Goal: Transaction & Acquisition: Purchase product/service

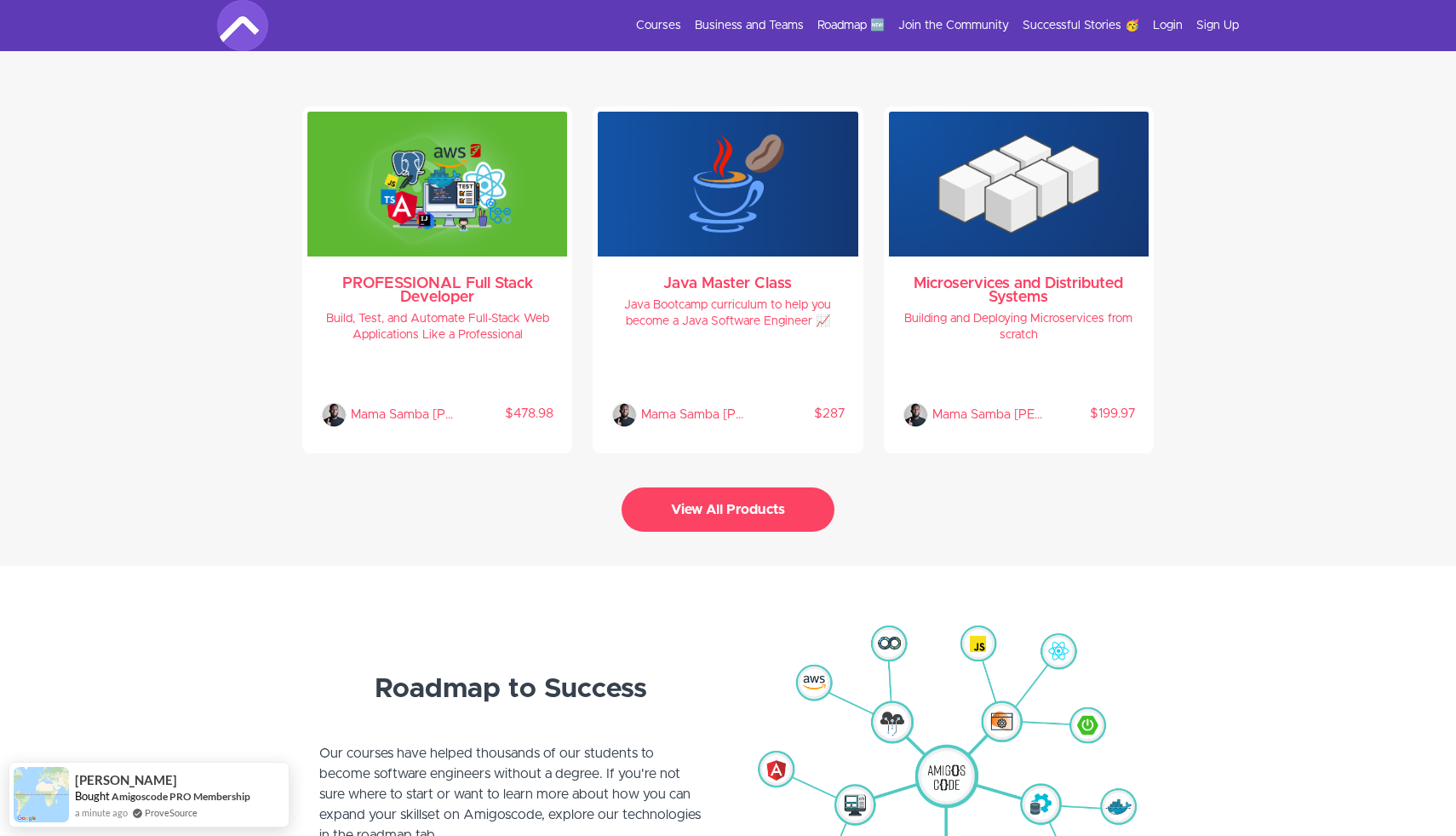
scroll to position [3646, 0]
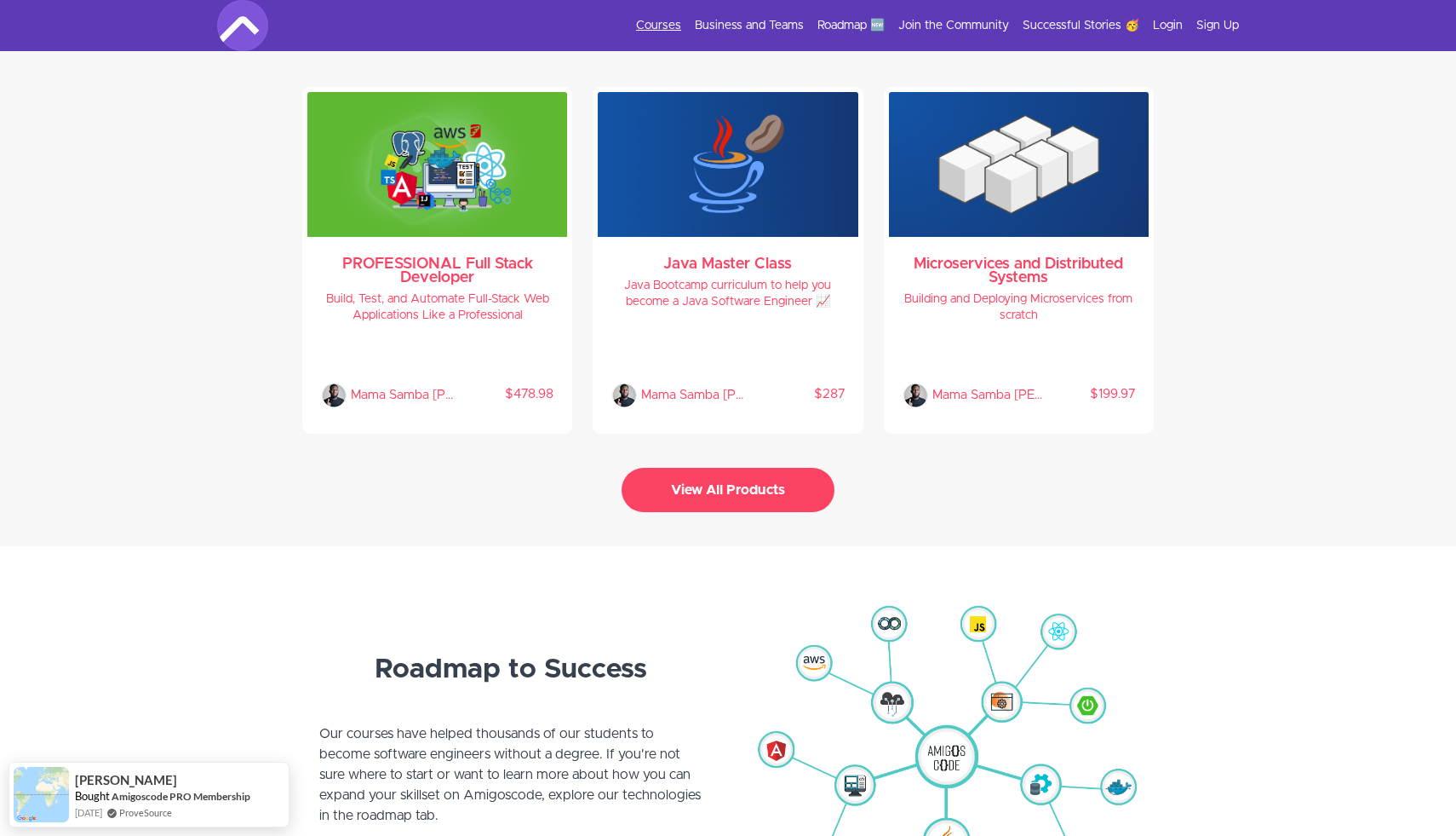
click at [665, 24] on link "Courses" at bounding box center [658, 25] width 45 height 17
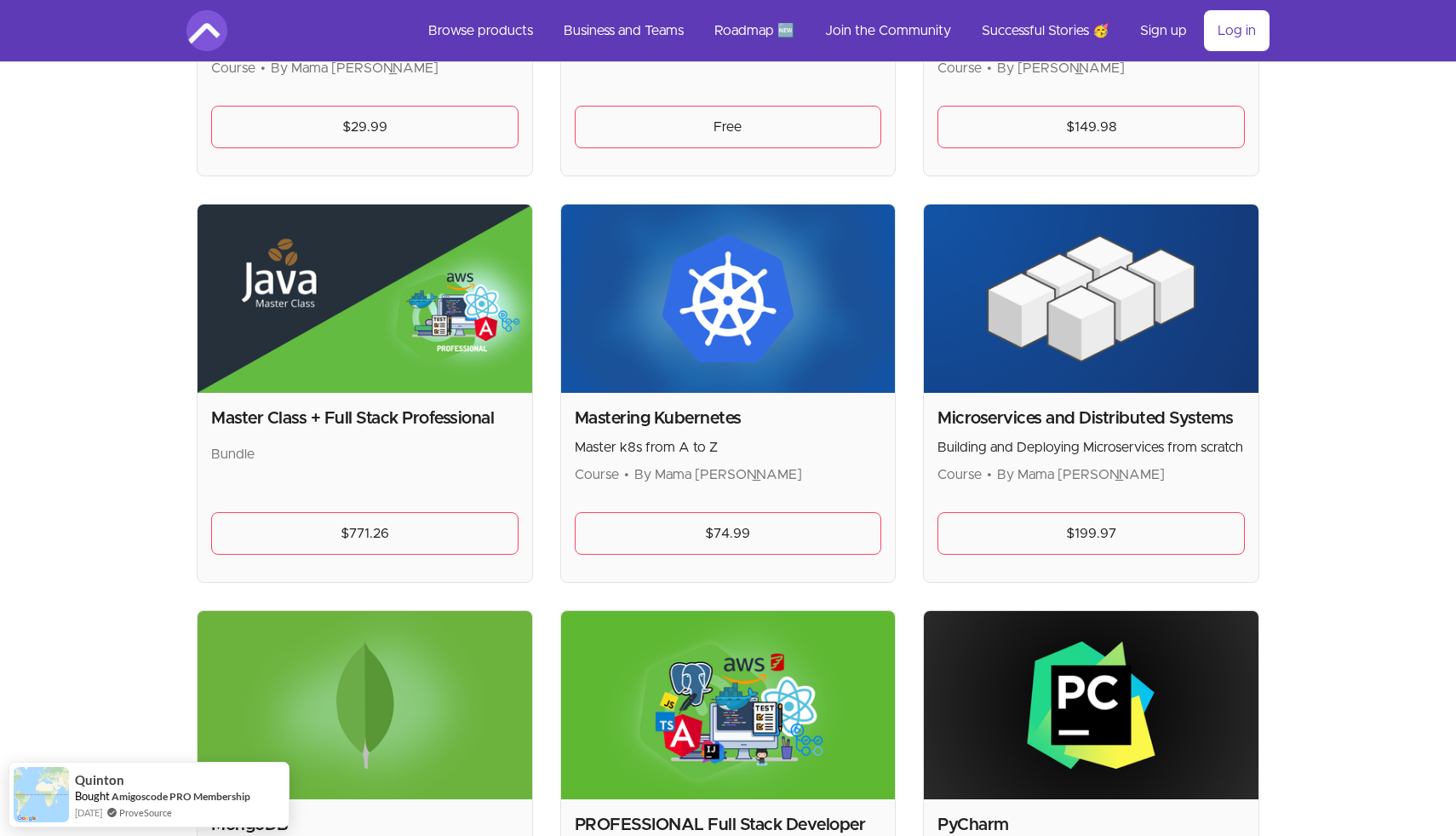
scroll to position [2797, 0]
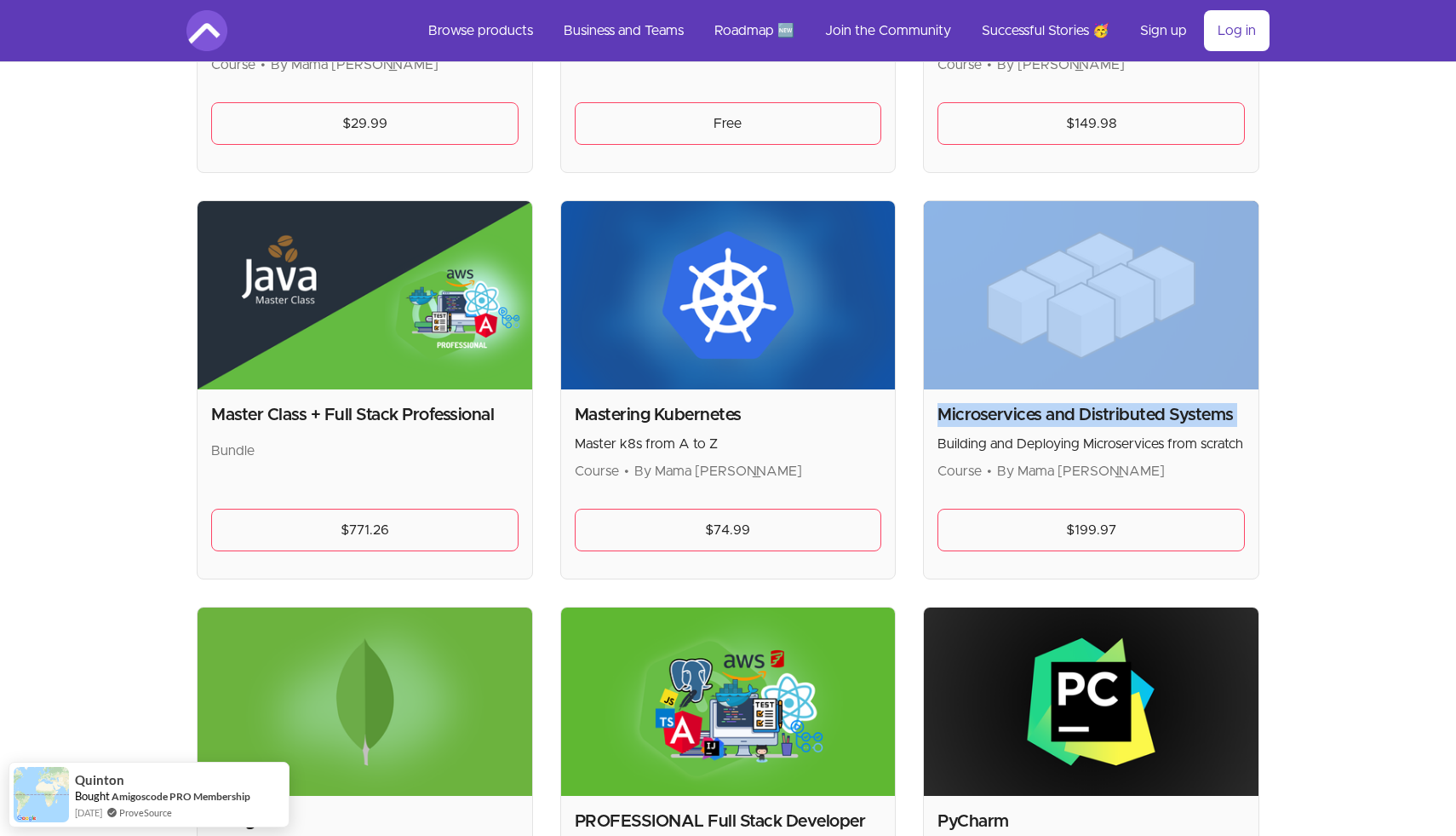
drag, startPoint x: 940, startPoint y: 446, endPoint x: 1026, endPoint y: 333, distance: 142.0
click at [1026, 333] on div "Microservices and Distributed Systems Building and Deploying Microservices from…" at bounding box center [1091, 390] width 336 height 379
click at [1026, 333] on img at bounding box center [1091, 296] width 335 height 188
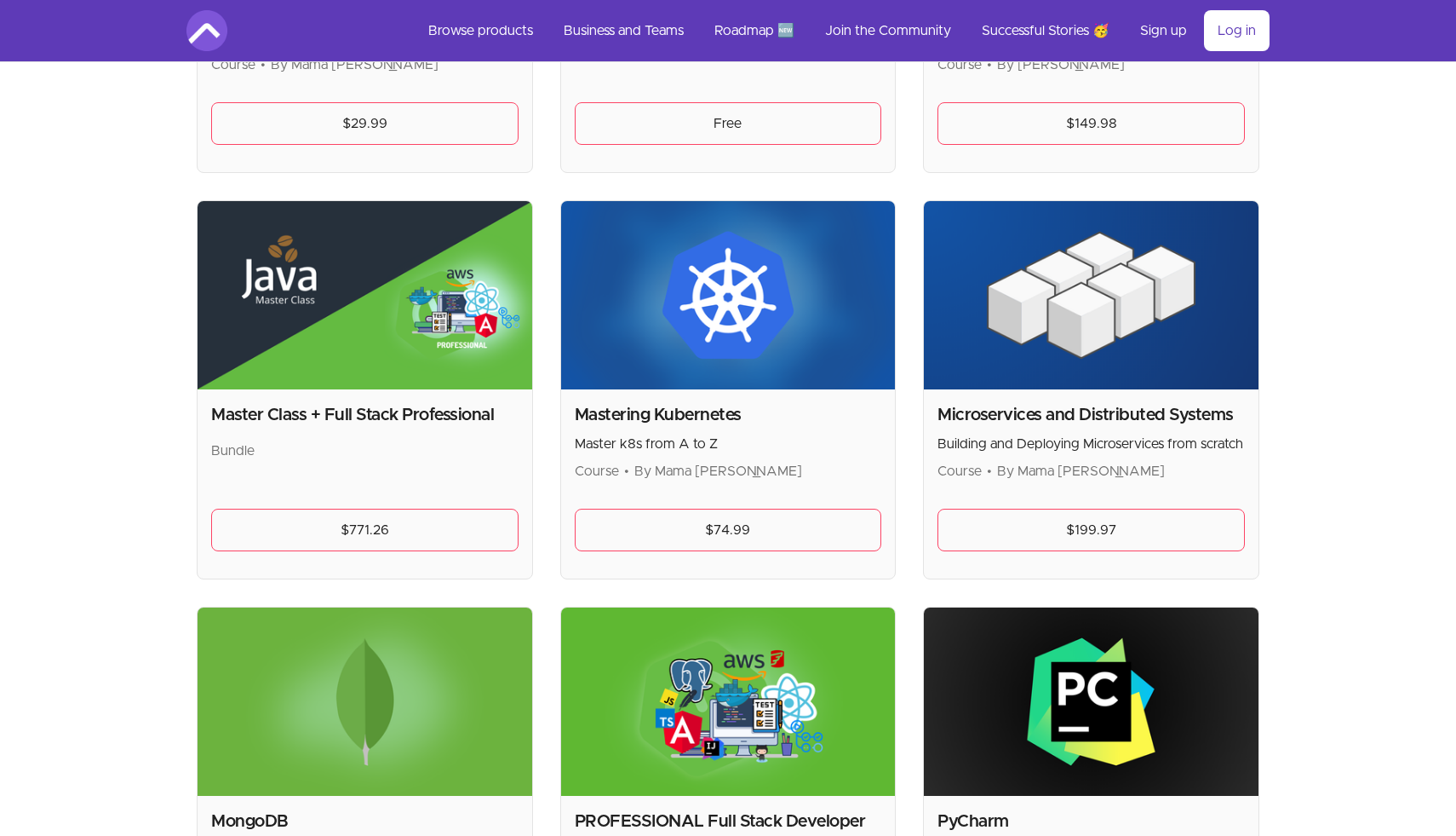
click at [1004, 452] on p "Building and Deploying Microservices from scratch" at bounding box center [1091, 444] width 307 height 20
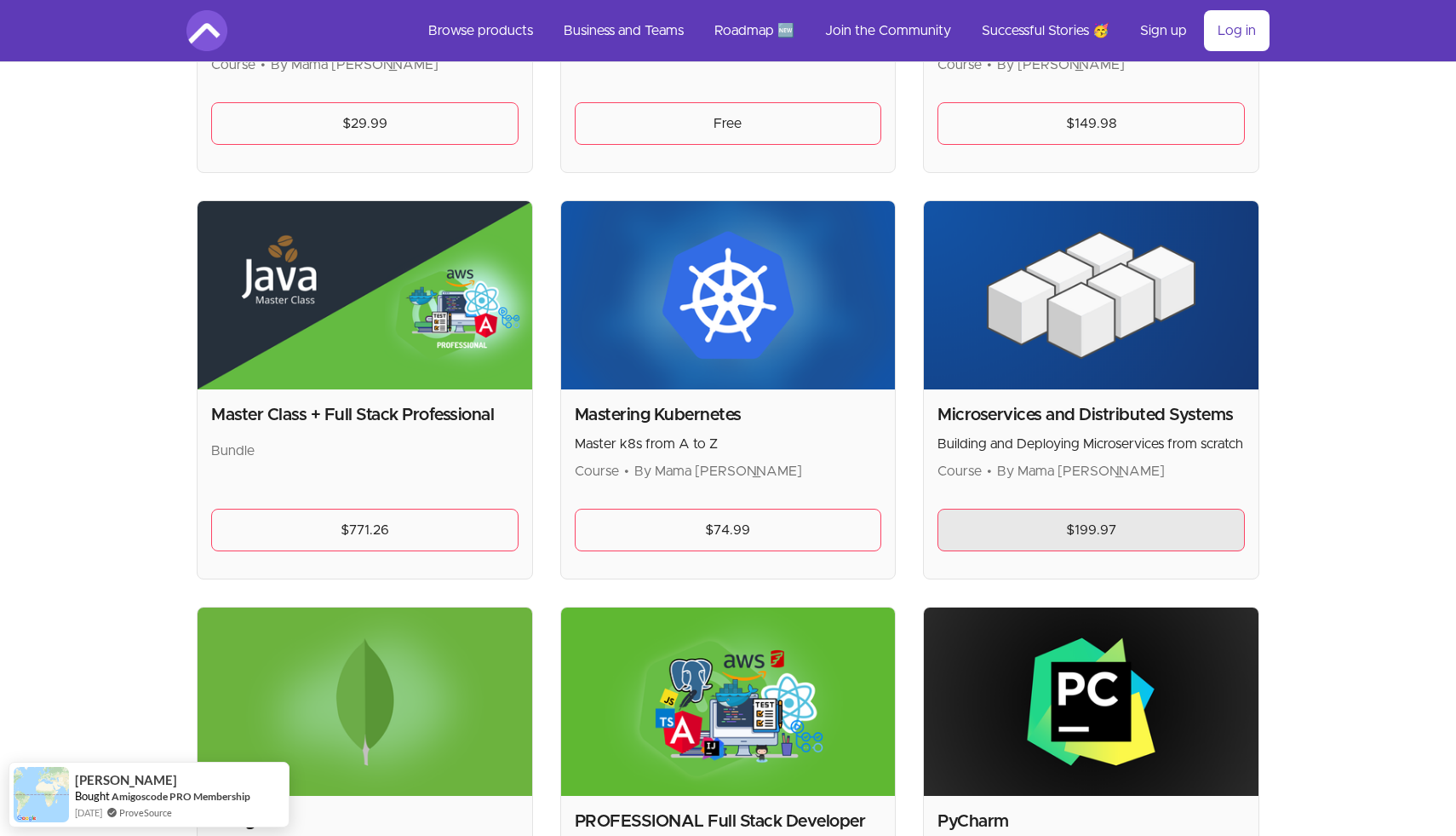
click at [1028, 536] on link "$199.97" at bounding box center [1091, 530] width 307 height 42
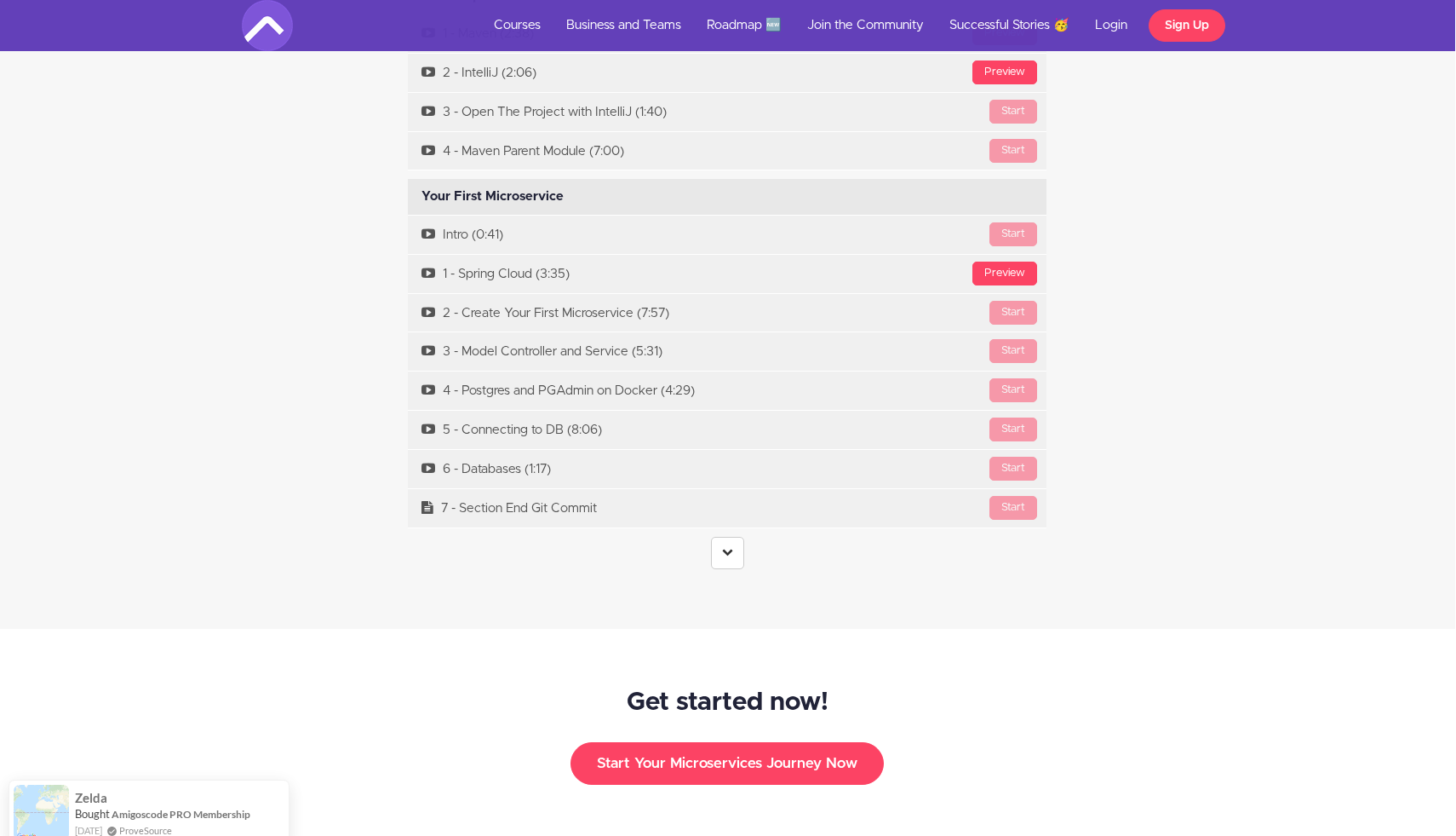
scroll to position [5254, 1]
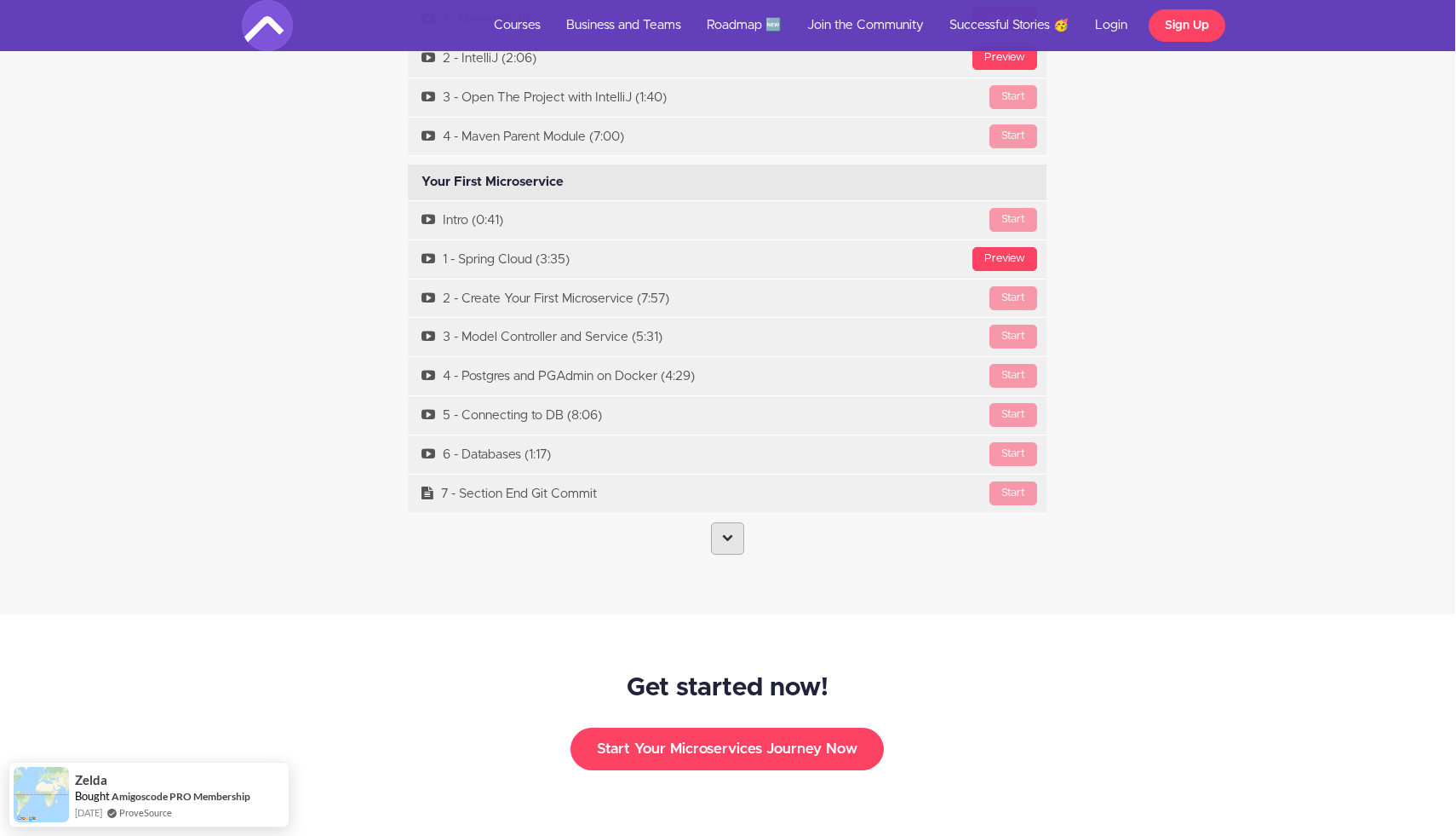
click at [718, 529] on link at bounding box center [728, 538] width 33 height 32
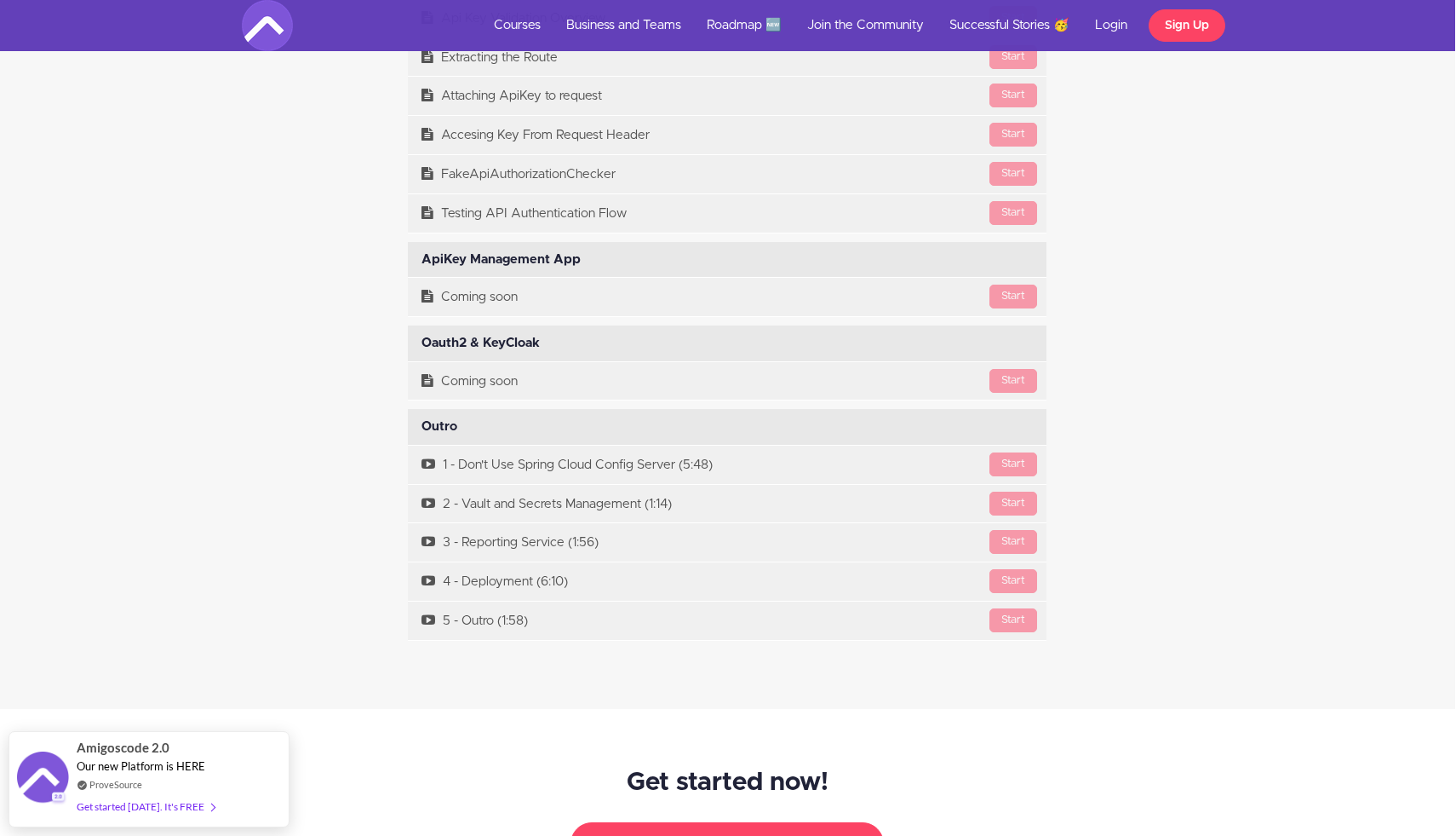
scroll to position [12673, 1]
